Goal: Navigation & Orientation: Go to known website

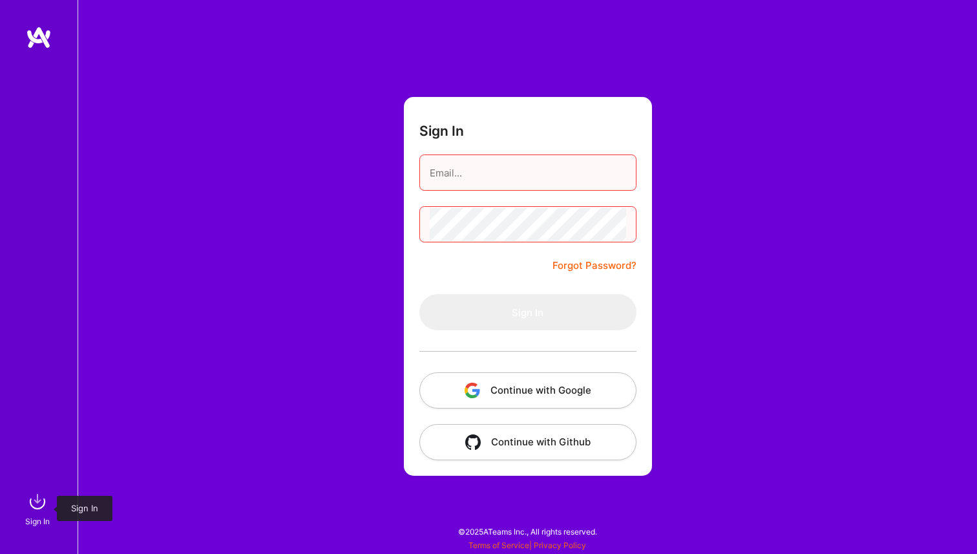
click at [30, 505] on img at bounding box center [38, 501] width 26 height 26
click at [44, 505] on img at bounding box center [38, 501] width 26 height 26
click at [16, 505] on div "Sign In Sign In" at bounding box center [39, 277] width 78 height 554
click at [32, 505] on img at bounding box center [38, 501] width 26 height 26
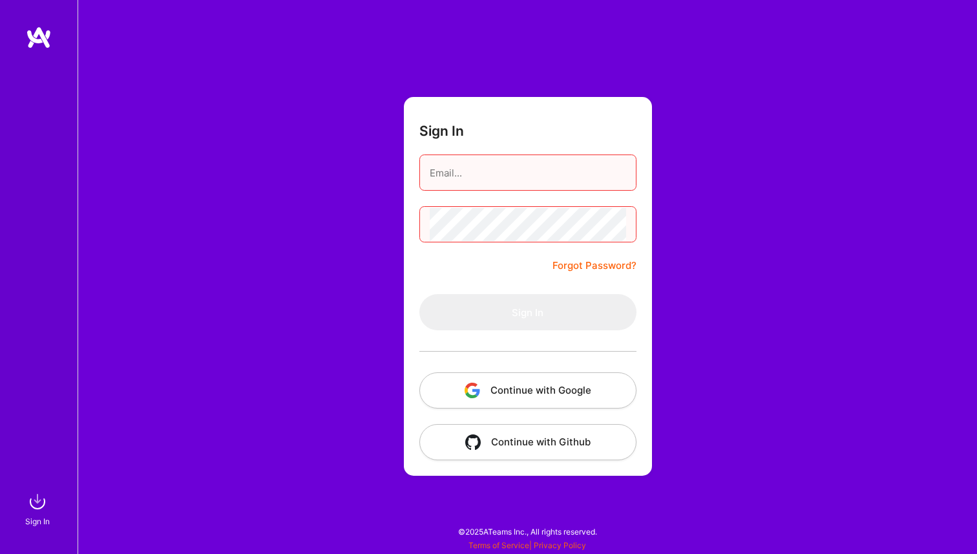
click at [43, 33] on img at bounding box center [39, 37] width 26 height 23
